Goal: Task Accomplishment & Management: Use online tool/utility

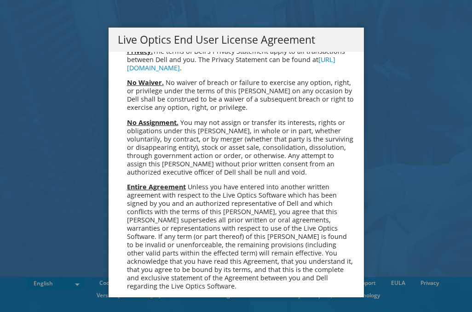
scroll to position [3480, 0]
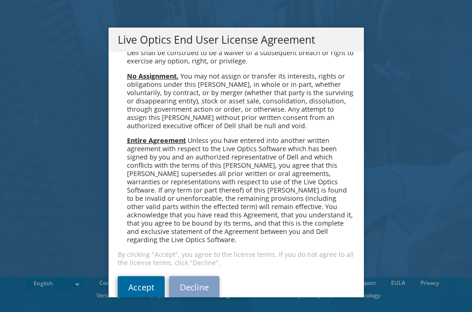
click at [138, 277] on link "Accept" at bounding box center [141, 288] width 47 height 22
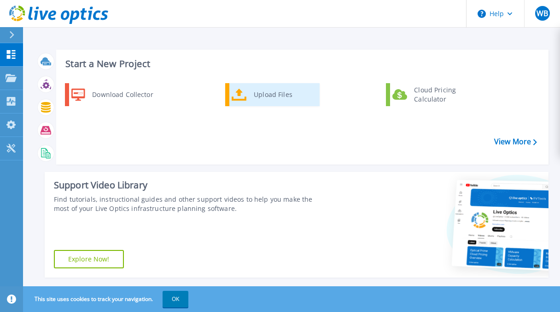
click at [270, 96] on div "Upload Files" at bounding box center [283, 95] width 68 height 18
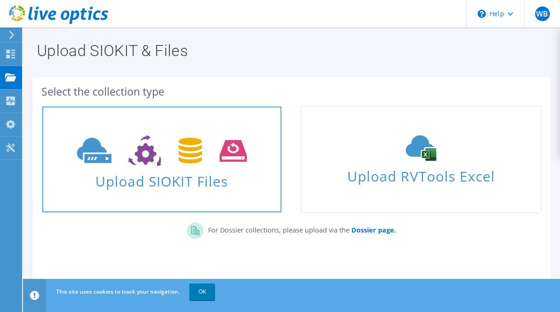
click at [176, 180] on span "Upload SIOKIT Files" at bounding box center [161, 179] width 239 height 20
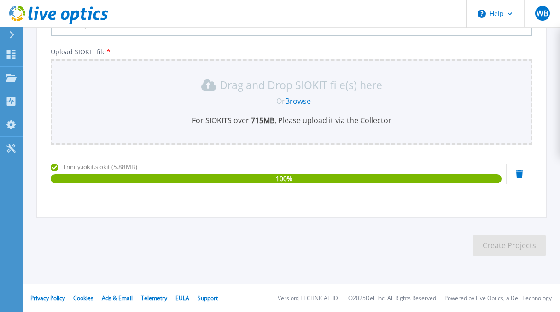
scroll to position [6, 0]
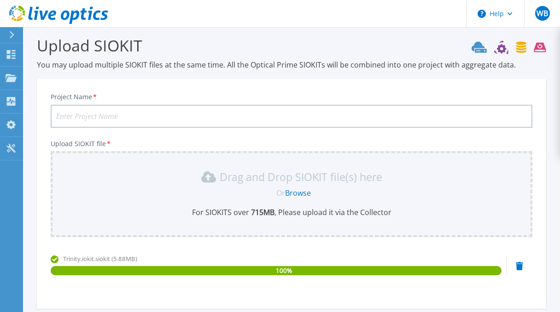
click at [116, 109] on input "Project Name *" at bounding box center [291, 116] width 481 height 23
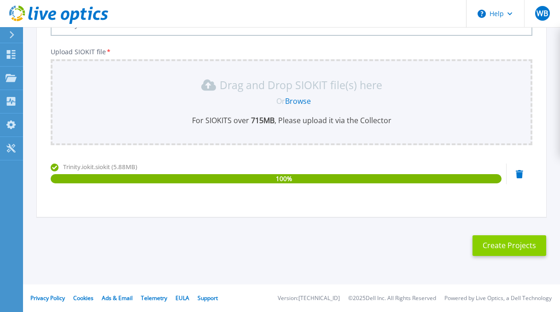
type input "Trinity"
click at [515, 239] on button "Create Projects" at bounding box center [509, 246] width 74 height 21
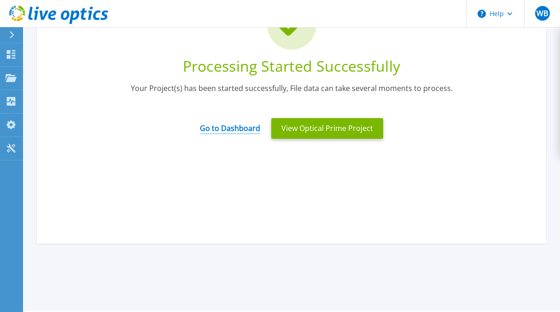
click at [237, 127] on link "Go to Dashboard" at bounding box center [230, 125] width 60 height 18
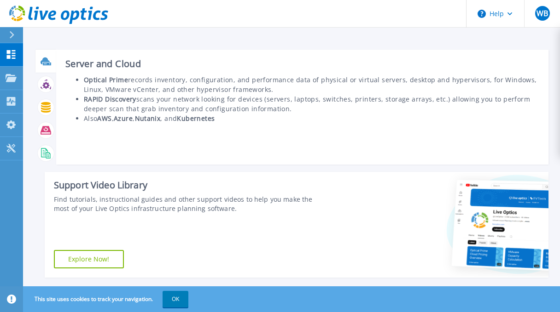
click at [43, 59] on icon at bounding box center [44, 60] width 9 height 7
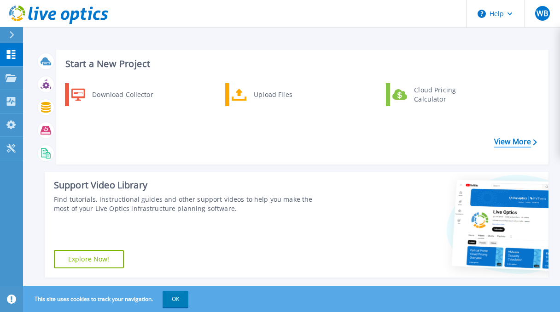
click at [512, 146] on link "View More" at bounding box center [515, 142] width 43 height 9
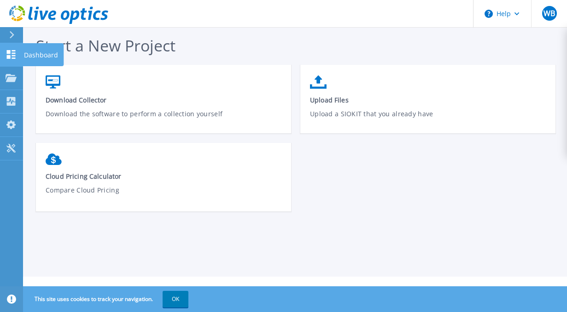
click at [6, 55] on icon at bounding box center [11, 54] width 11 height 9
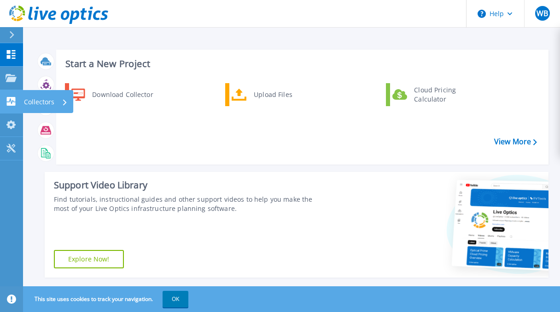
click at [37, 102] on p "Collectors" at bounding box center [39, 102] width 30 height 24
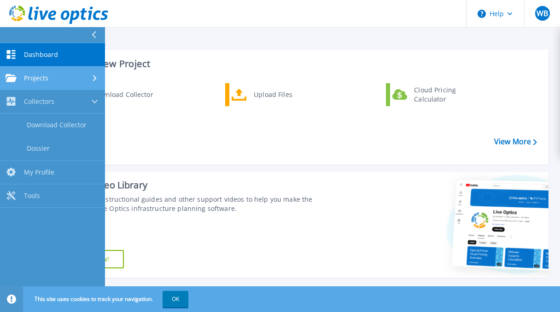
click at [56, 78] on div "Projects" at bounding box center [53, 78] width 94 height 8
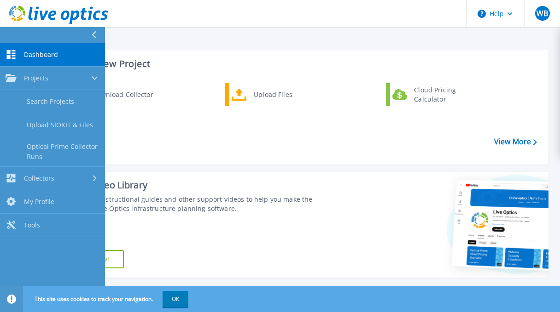
click at [222, 107] on div "Download Collector Upload Files Cloud Pricing Calculator" at bounding box center [301, 120] width 486 height 79
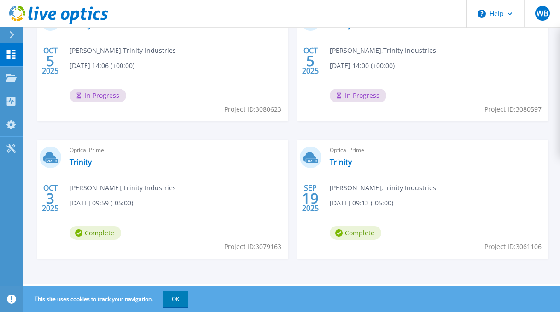
scroll to position [275, 0]
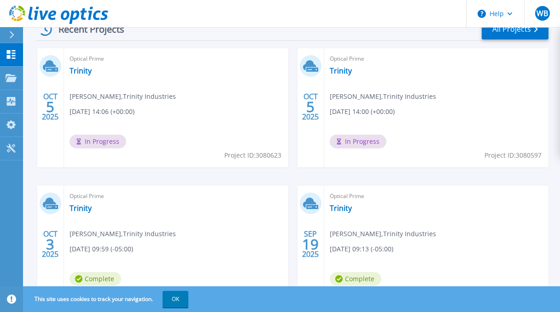
click at [171, 114] on div "Optical Prime Trinity Wil Batchler , Trinity Industries 10/05/2025, 14:06 (+00:…" at bounding box center [176, 107] width 224 height 119
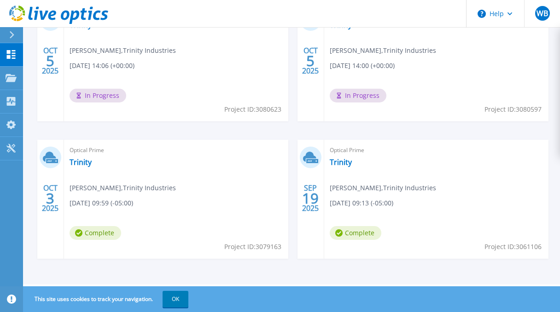
click at [117, 186] on span "Wil Batchler , Trinity Industries" at bounding box center [122, 188] width 106 height 10
click at [75, 165] on link "Trinity" at bounding box center [80, 162] width 22 height 9
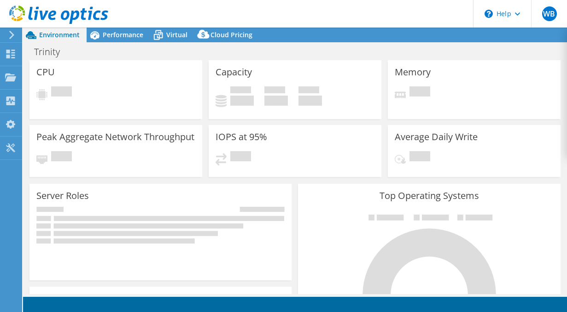
select select "USD"
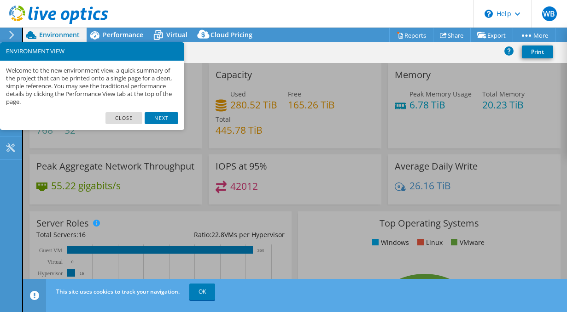
click at [123, 118] on link "Close" at bounding box center [123, 118] width 37 height 12
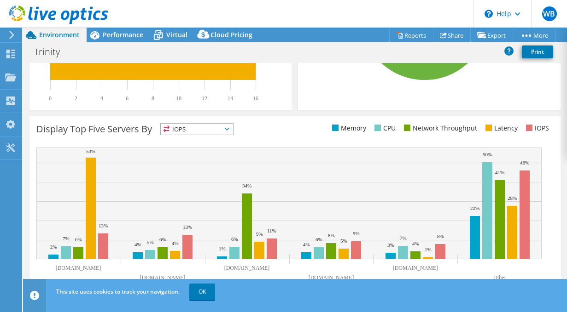
scroll to position [337, 0]
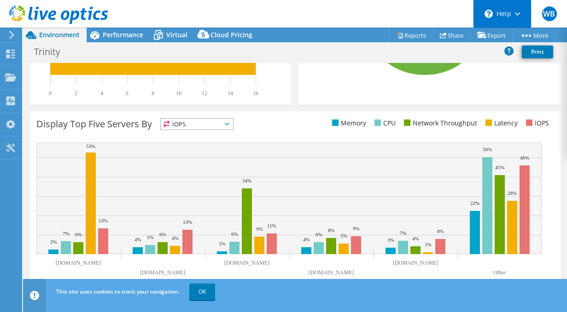
click at [491, 16] on icon at bounding box center [488, 14] width 8 height 8
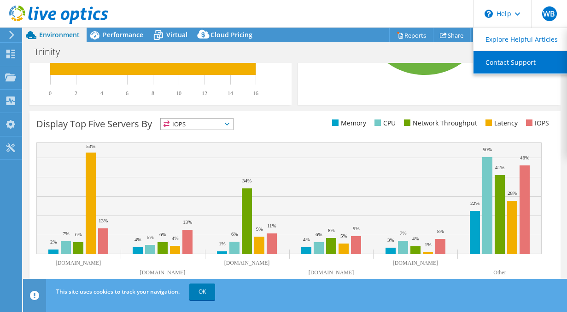
click at [500, 60] on link "Contact Support" at bounding box center [524, 62] width 103 height 23
click at [507, 64] on link "Contact Support" at bounding box center [524, 62] width 103 height 23
click at [502, 64] on link "Contact Support" at bounding box center [524, 62] width 103 height 23
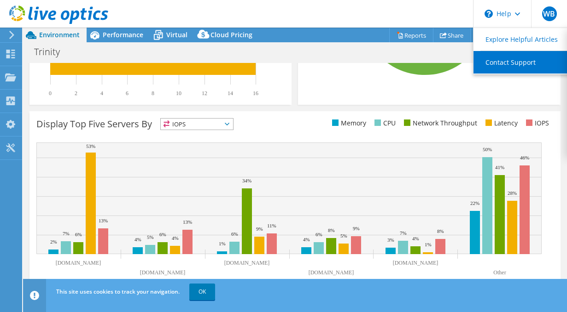
click at [502, 64] on link "Contact Support" at bounding box center [524, 62] width 103 height 23
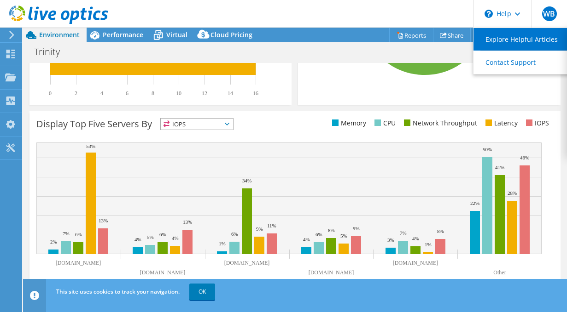
click at [507, 38] on link "Explore Helpful Articles" at bounding box center [524, 39] width 103 height 23
